Goal: Navigation & Orientation: Find specific page/section

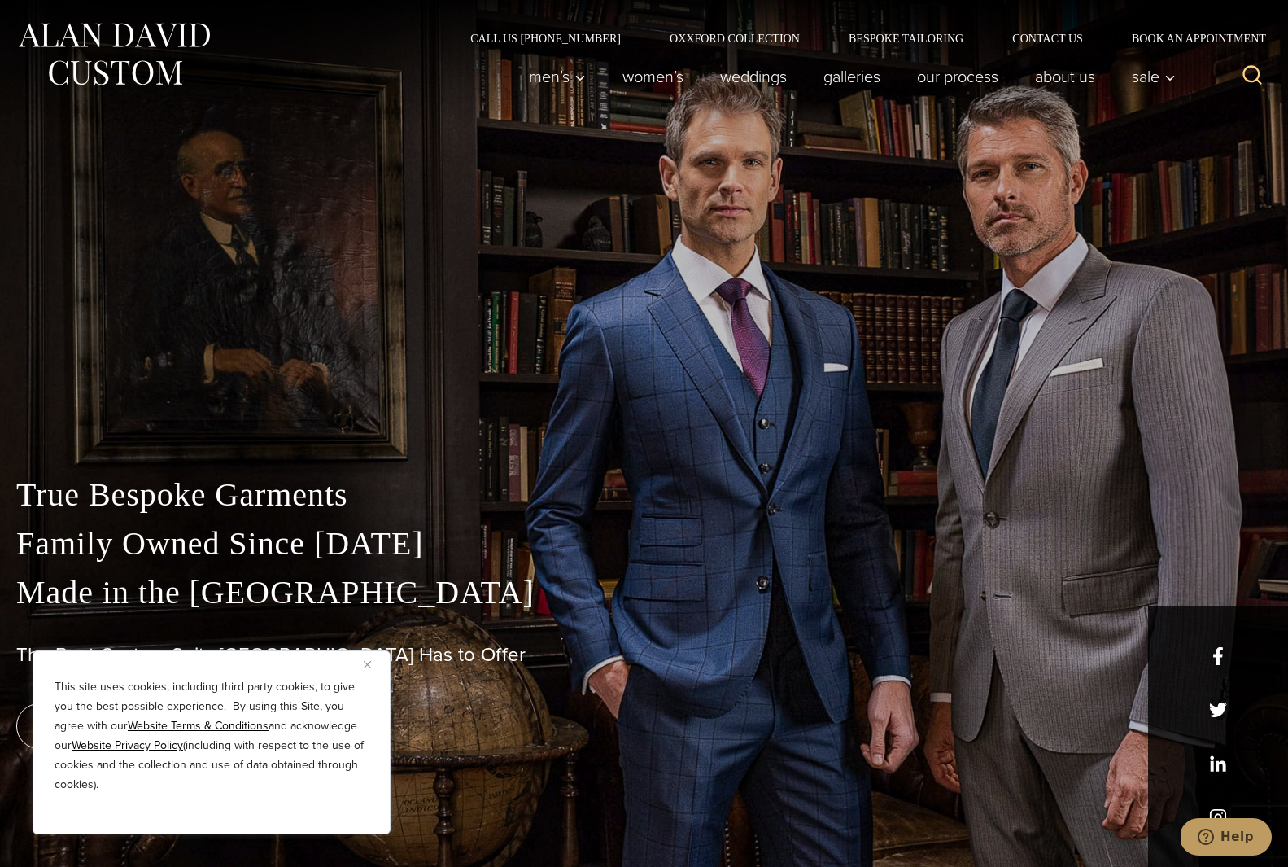
scroll to position [18, 0]
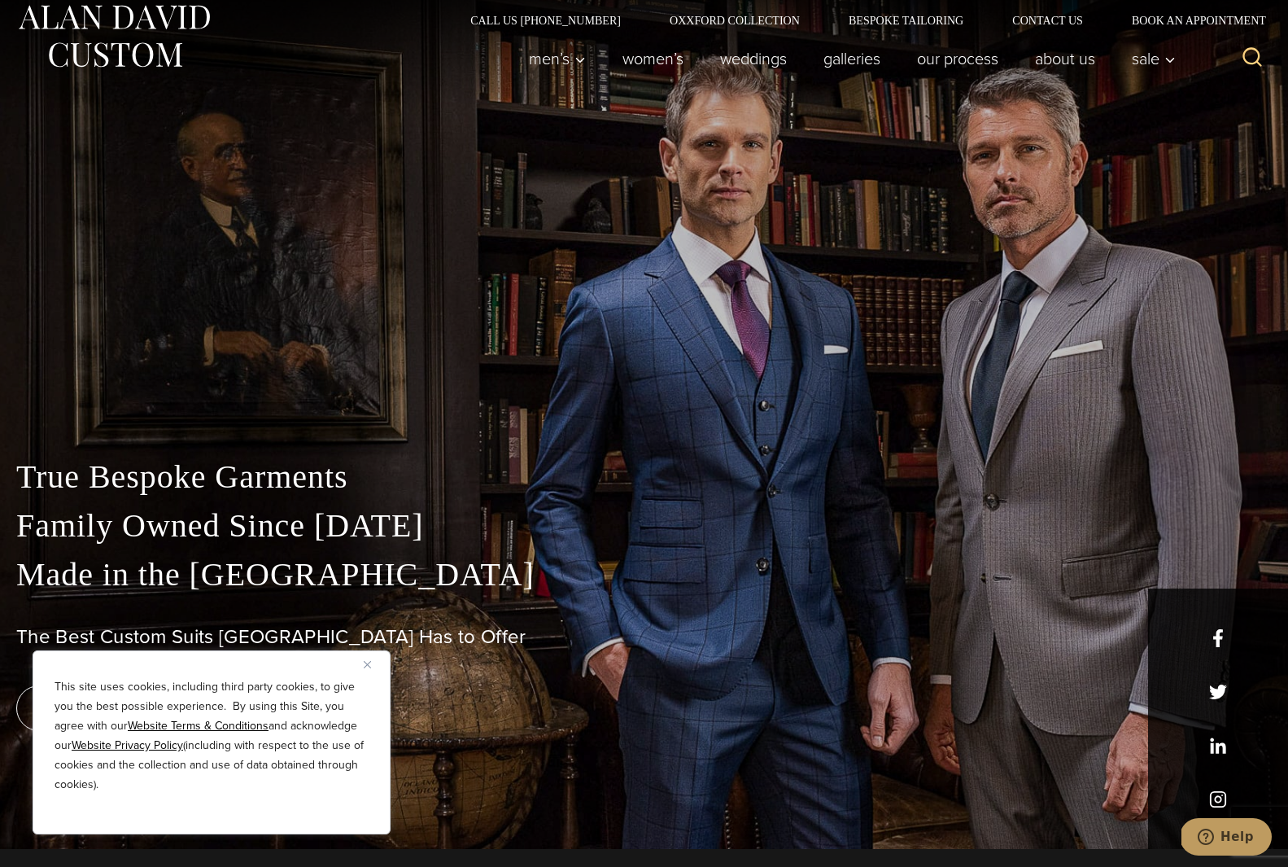
click at [46, 10] on img at bounding box center [113, 36] width 195 height 72
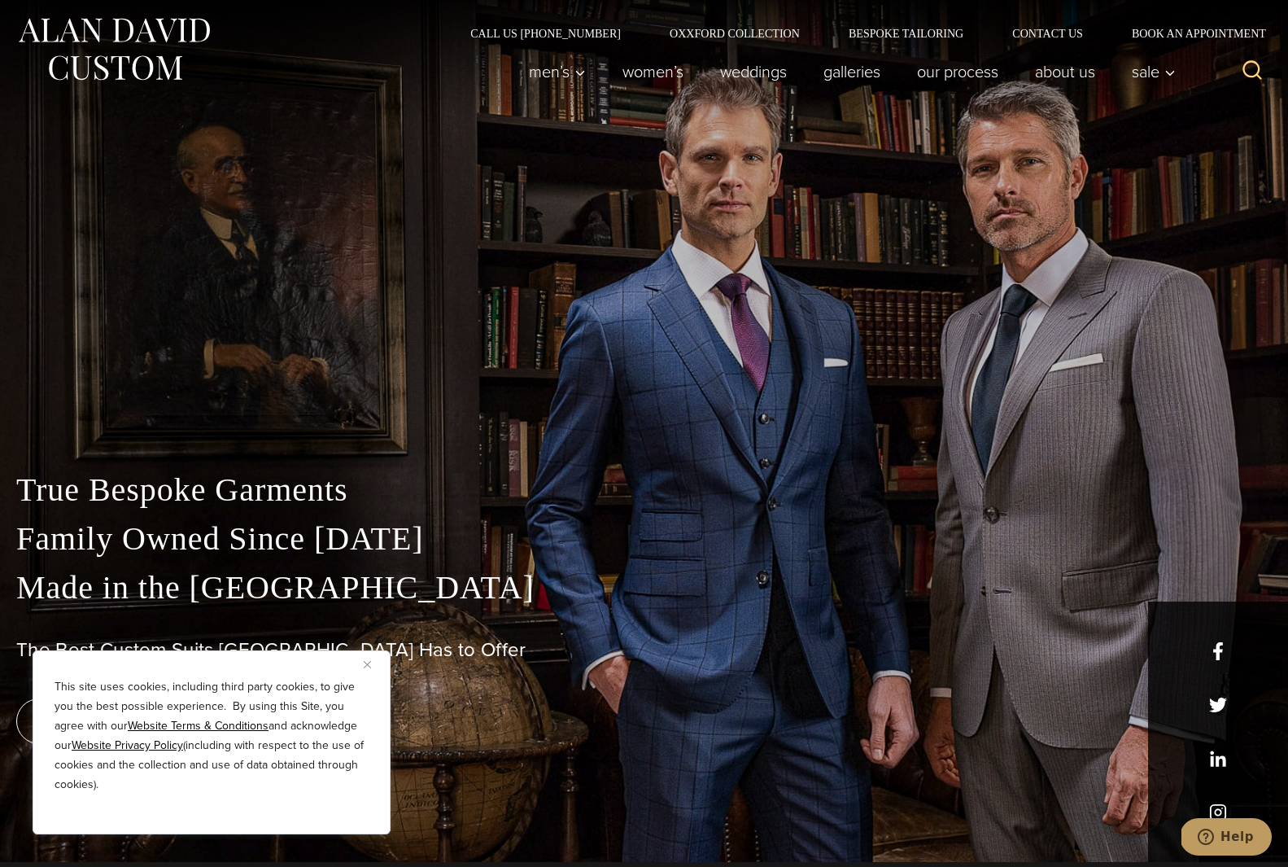
scroll to position [33, 0]
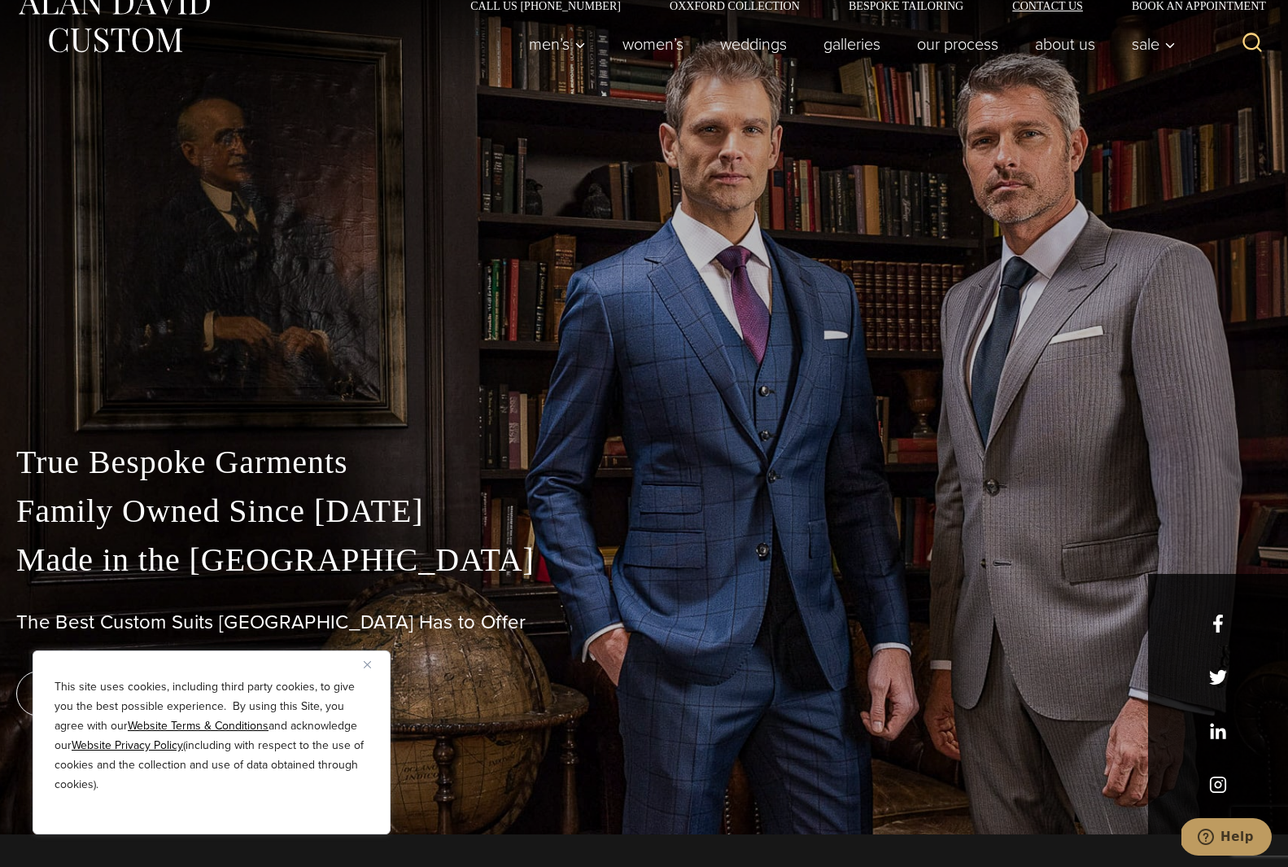
click at [1020, 3] on link "Contact Us" at bounding box center [1048, 5] width 120 height 11
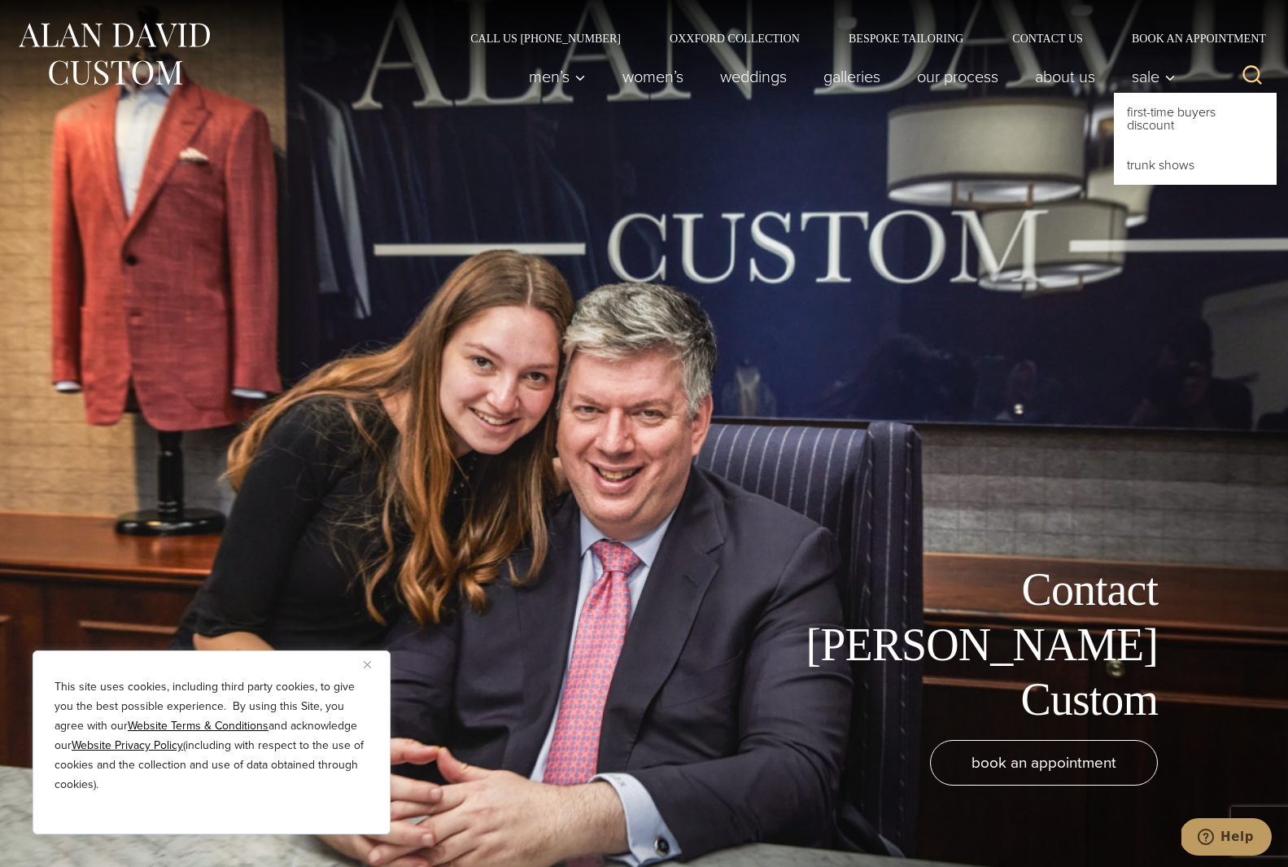
scroll to position [60, 0]
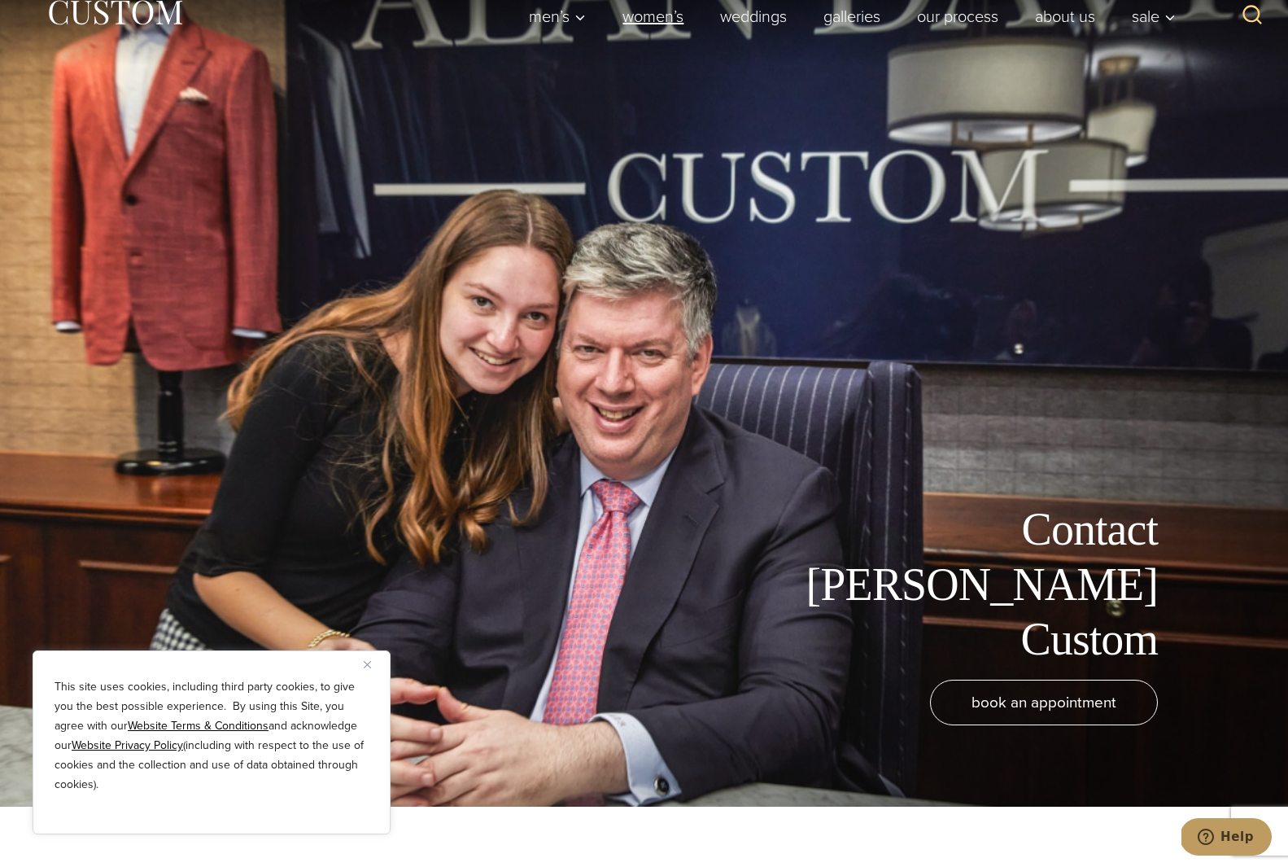
click at [617, 7] on link "Women’s" at bounding box center [654, 16] width 98 height 33
